Goal: Information Seeking & Learning: Understand process/instructions

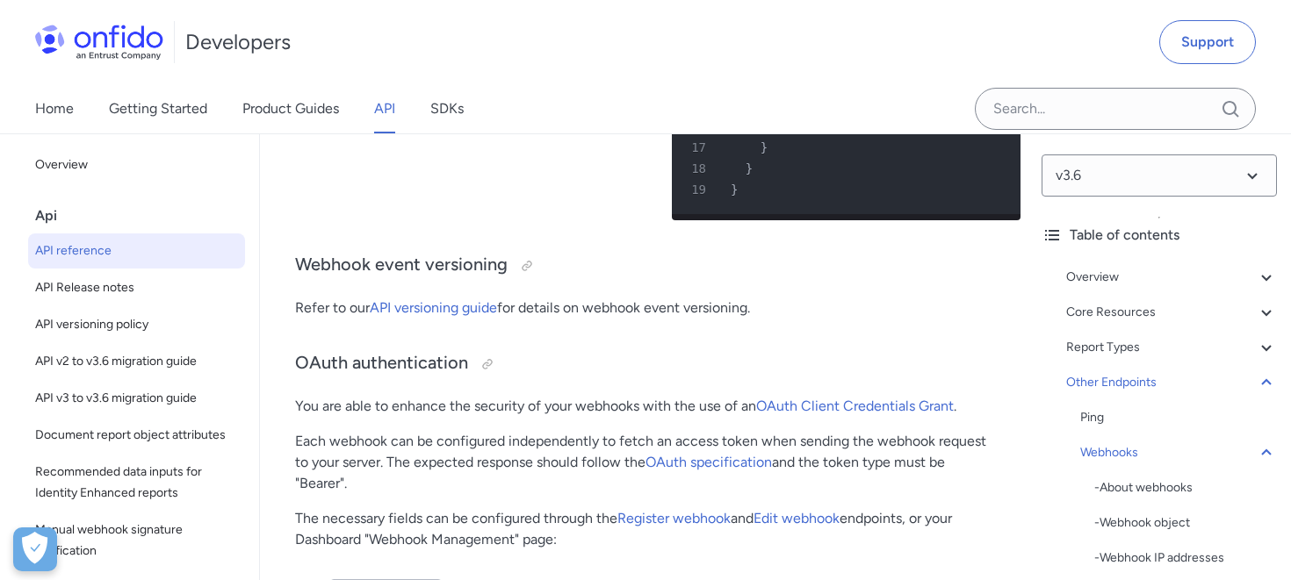
scroll to position [166455, 0]
drag, startPoint x: 739, startPoint y: 189, endPoint x: 810, endPoint y: 351, distance: 177.3
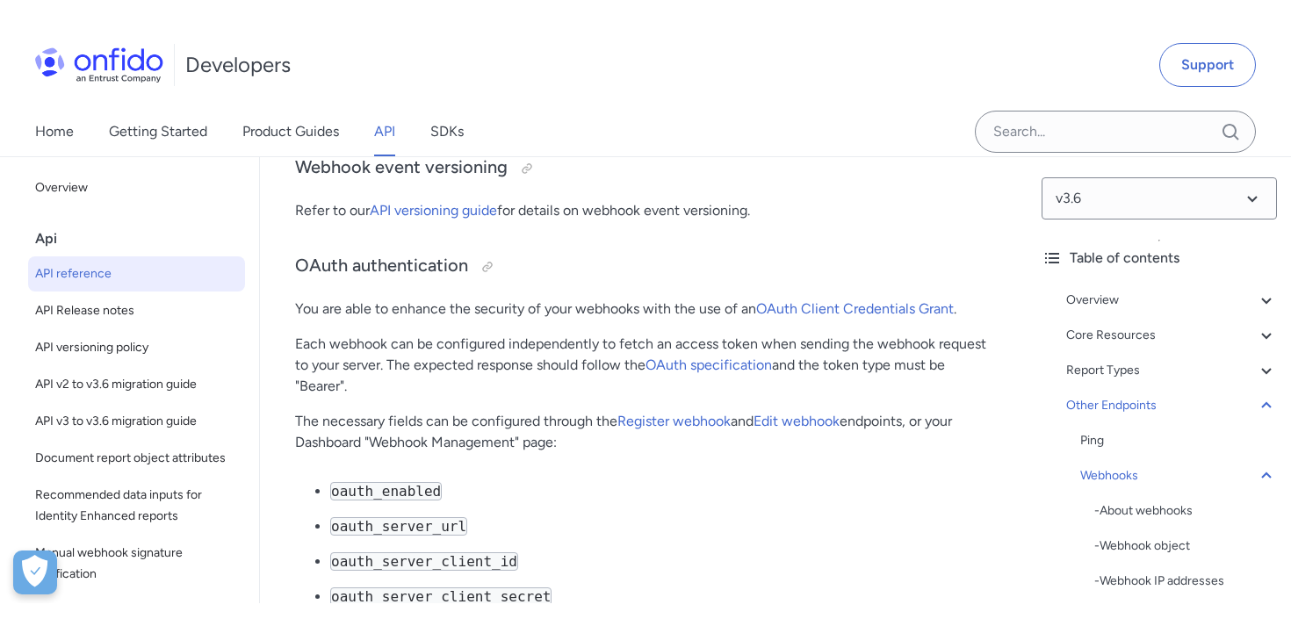
scroll to position [166603, 0]
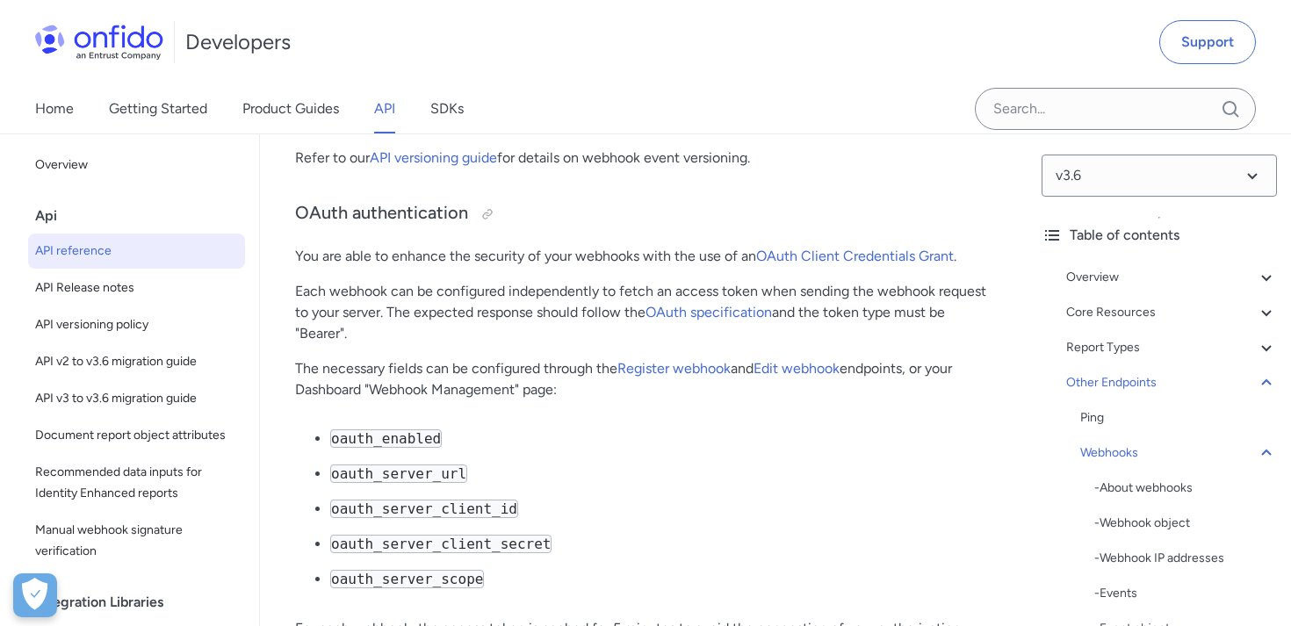
drag, startPoint x: 745, startPoint y: 230, endPoint x: 802, endPoint y: 484, distance: 260.1
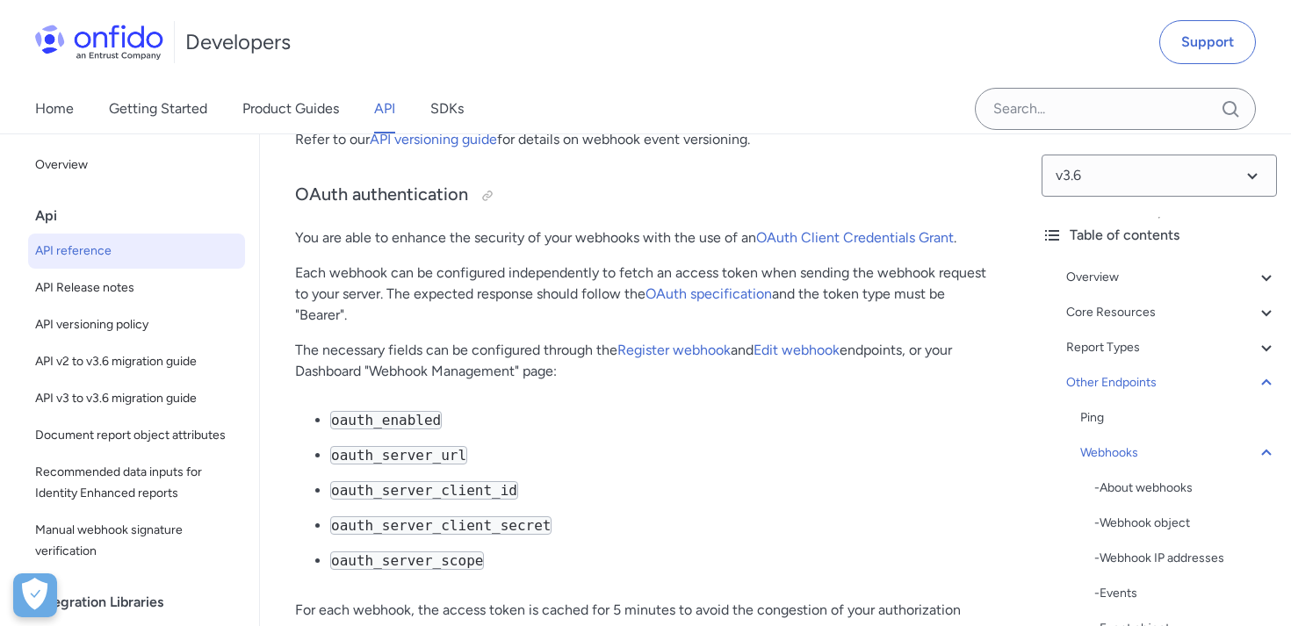
scroll to position [166619, 0]
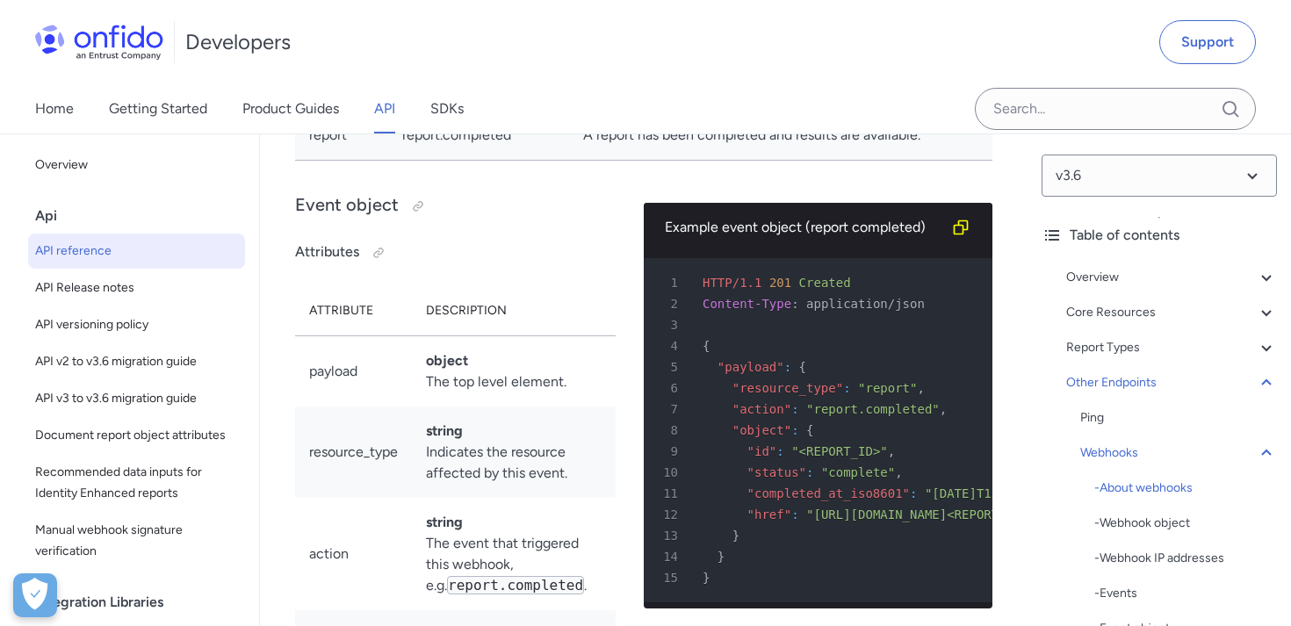
scroll to position [160403, 0]
